Goal: Navigation & Orientation: Find specific page/section

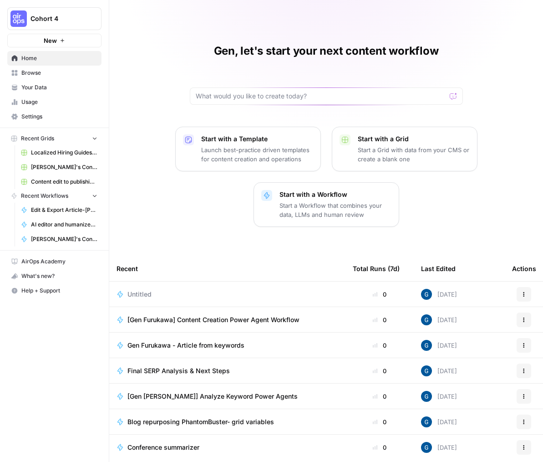
click at [240, 318] on span "[Gen Furukawa] Content Creation Power Agent Workflow" at bounding box center [213, 319] width 172 height 9
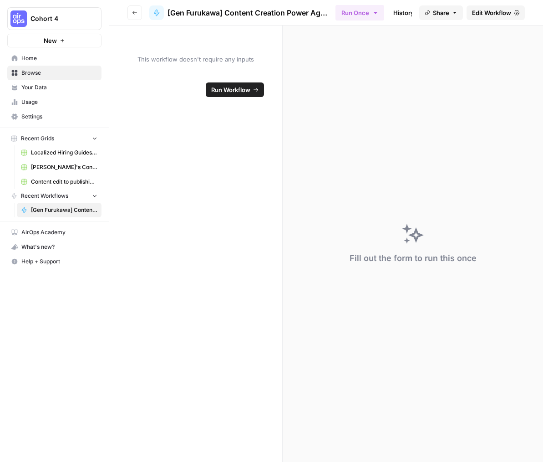
click at [504, 15] on span "Edit Workflow" at bounding box center [491, 12] width 39 height 9
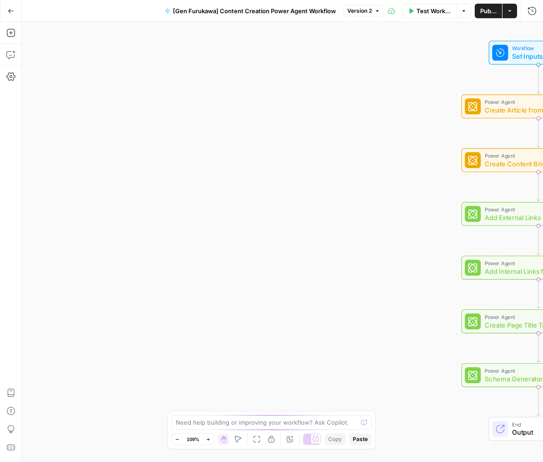
click at [10, 9] on icon "button" at bounding box center [11, 11] width 6 height 6
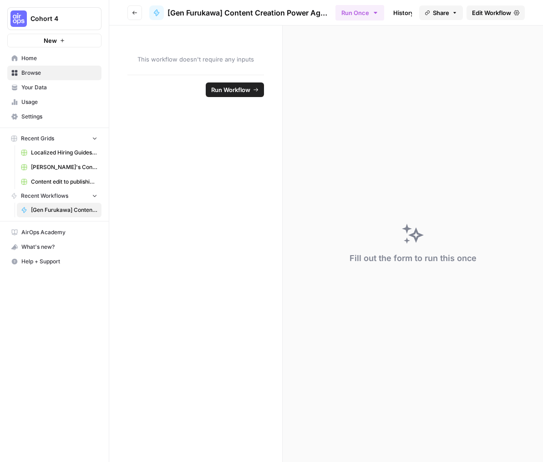
click at [48, 15] on span "Cohort 4" at bounding box center [58, 18] width 55 height 9
click at [33, 86] on span "Your Data" at bounding box center [59, 87] width 76 height 8
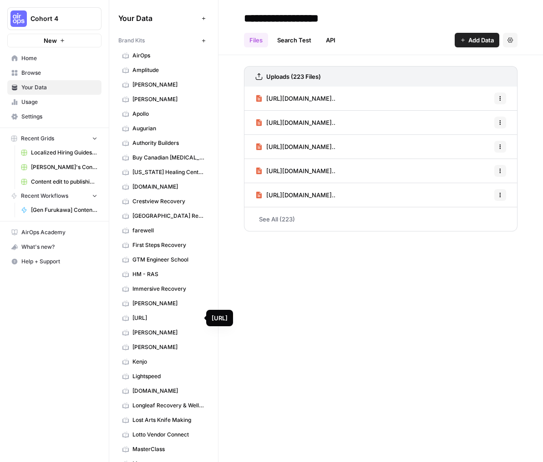
click at [142, 317] on span "[URL]" at bounding box center [168, 318] width 72 height 8
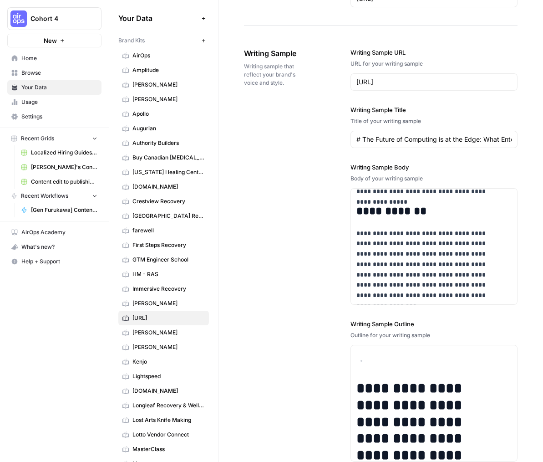
scroll to position [1326, 0]
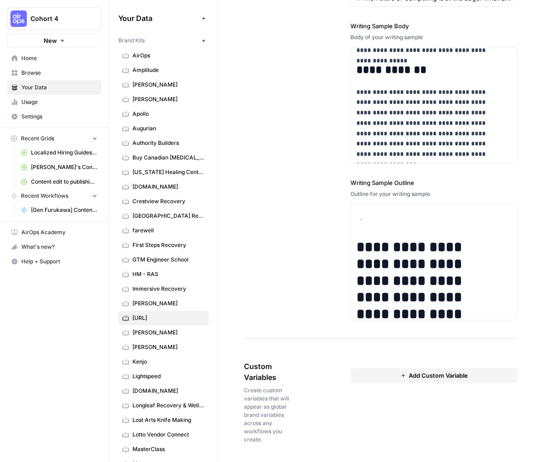
click at [138, 57] on span "AirOps" at bounding box center [168, 55] width 72 height 8
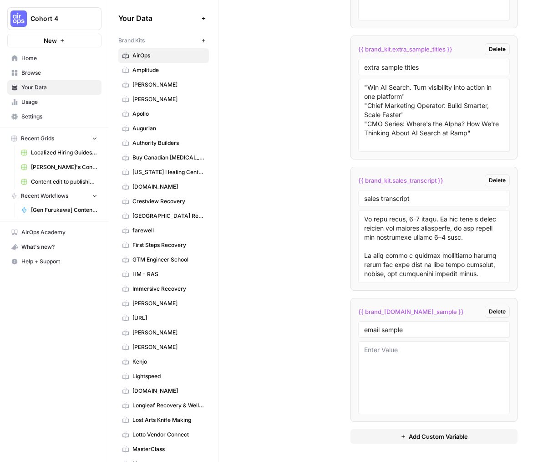
scroll to position [2262, 0]
